Goal: Task Accomplishment & Management: Complete application form

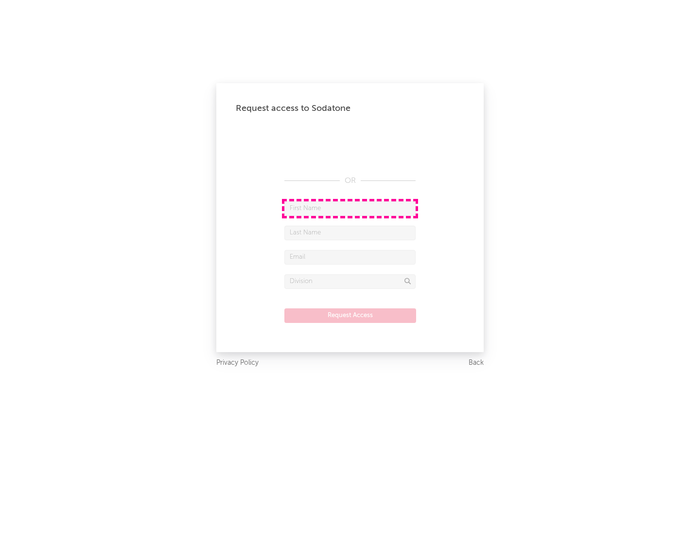
click at [350, 208] on input "text" at bounding box center [349, 208] width 131 height 15
type input "[PERSON_NAME]"
click at [350, 232] on input "text" at bounding box center [349, 233] width 131 height 15
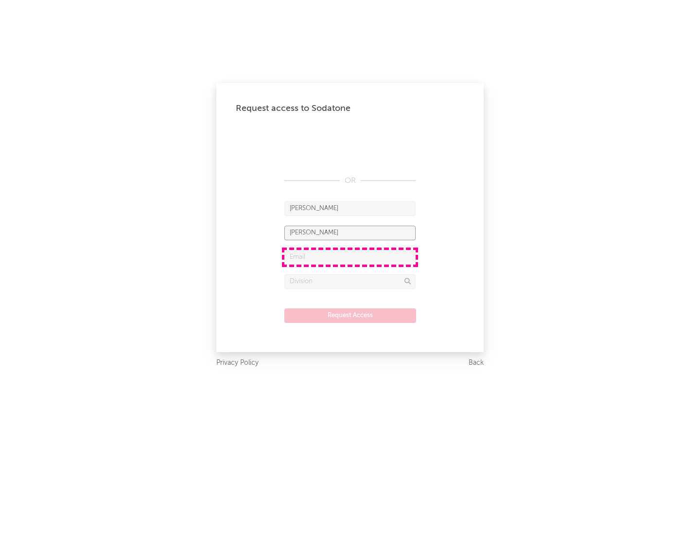
type input "[PERSON_NAME]"
click at [350, 257] on input "text" at bounding box center [349, 257] width 131 height 15
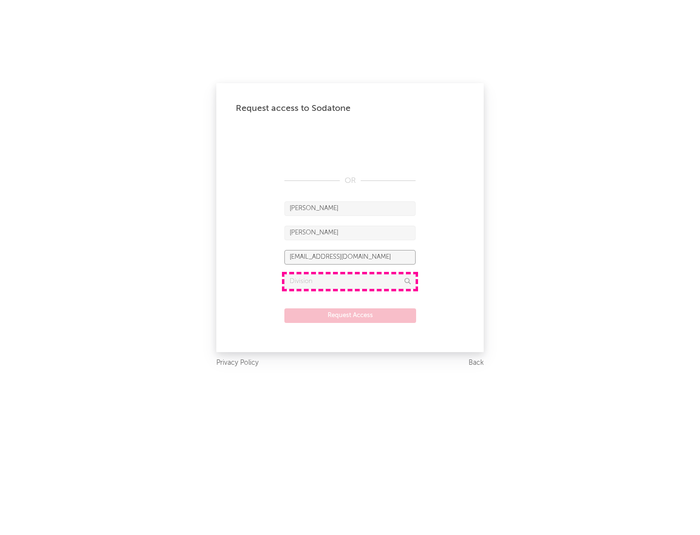
type input "[EMAIL_ADDRESS][DOMAIN_NAME]"
click at [350, 281] on input "text" at bounding box center [349, 281] width 131 height 15
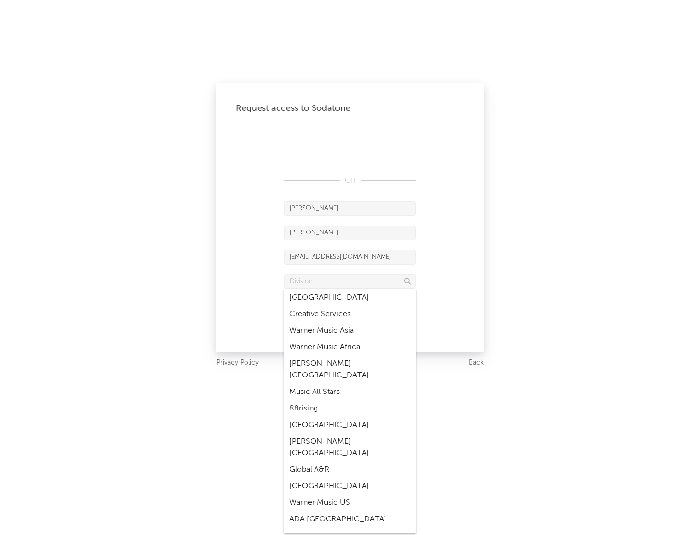
click at [350, 384] on div "Music All Stars" at bounding box center [349, 392] width 131 height 17
type input "Music All Stars"
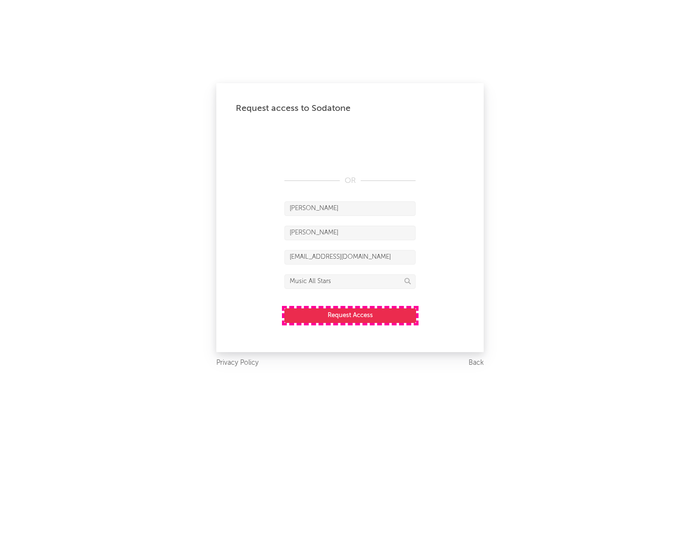
click at [350, 315] on button "Request Access" at bounding box center [350, 315] width 132 height 15
